Goal: Entertainment & Leisure: Browse casually

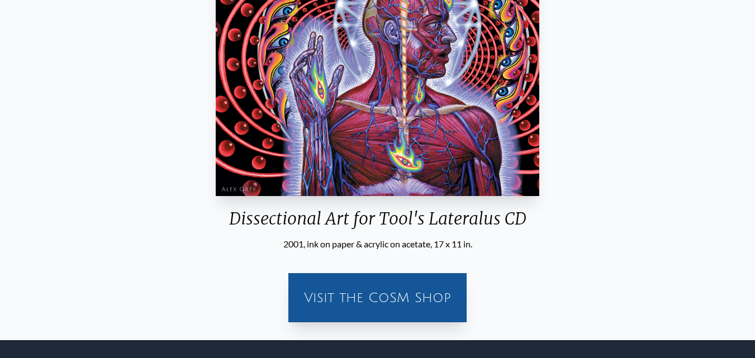
scroll to position [226, 0]
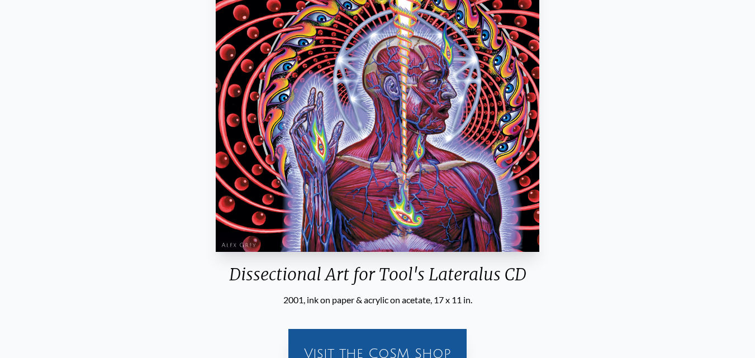
click at [1, 187] on div "Dissectional Art for Tool's Lateralus CD 2001, ink on paper & acrylic on acetat…" at bounding box center [377, 174] width 755 height 444
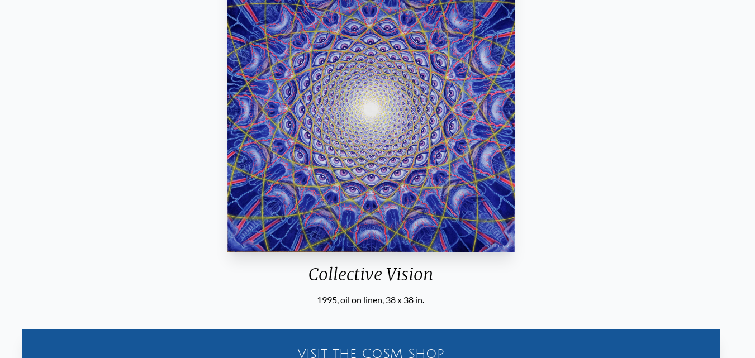
click at [318, 176] on div "Collective Vision 1995, oil on linen, 38 x 38 in. Visit the CoSM Shop Collectiv…" at bounding box center [370, 299] width 737 height 677
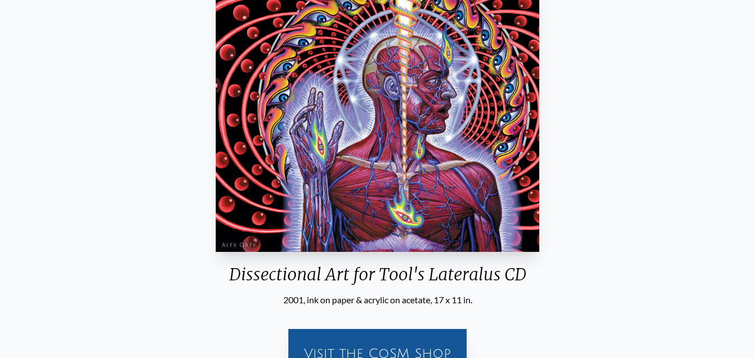
click at [469, 190] on div "Dissectional Art for Tool's Lateralus CD 2001, ink on paper & acrylic on acetat…" at bounding box center [377, 174] width 737 height 427
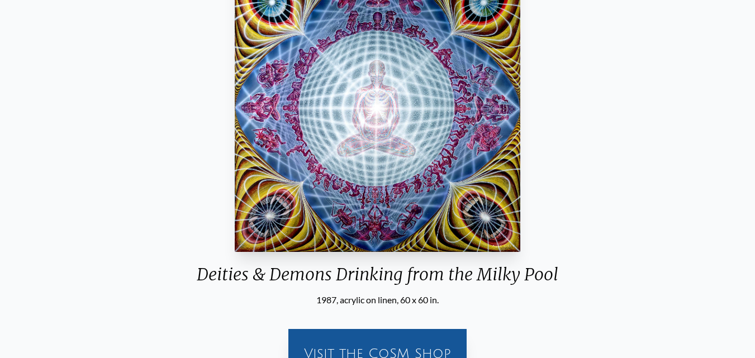
click at [325, 132] on img "83 / 133" at bounding box center [377, 108] width 285 height 287
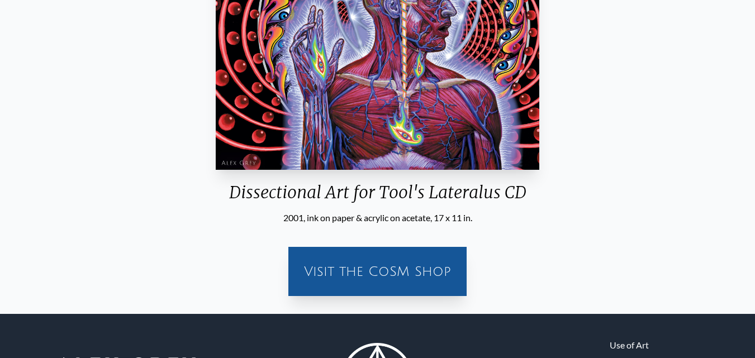
scroll to position [226, 0]
